Goal: Task Accomplishment & Management: Manage account settings

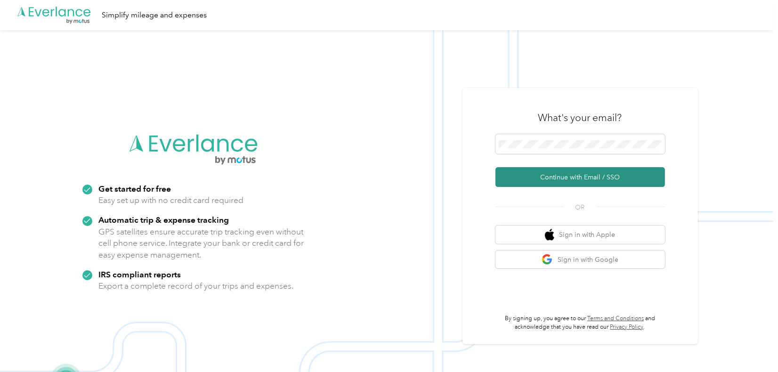
click at [528, 172] on button "Continue with Email / SSO" at bounding box center [580, 177] width 170 height 20
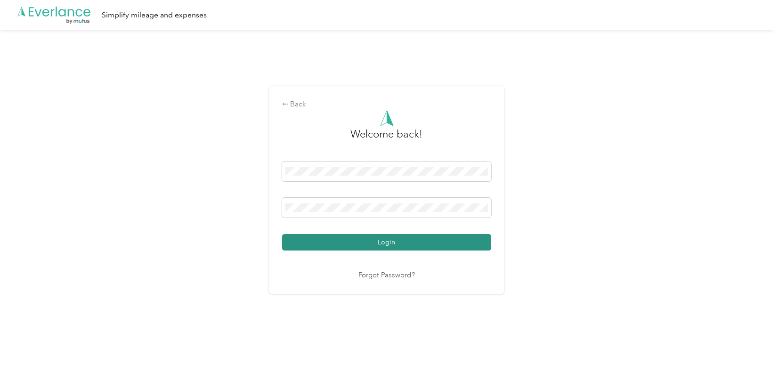
click at [365, 242] on button "Login" at bounding box center [386, 242] width 209 height 16
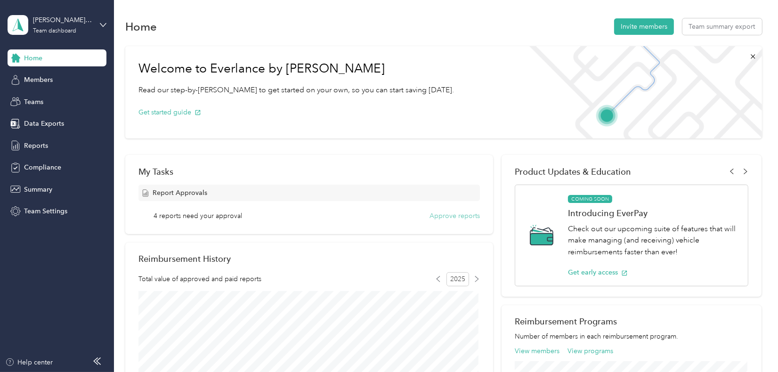
click at [452, 215] on button "Approve reports" at bounding box center [454, 216] width 50 height 10
